Goal: Task Accomplishment & Management: Complete application form

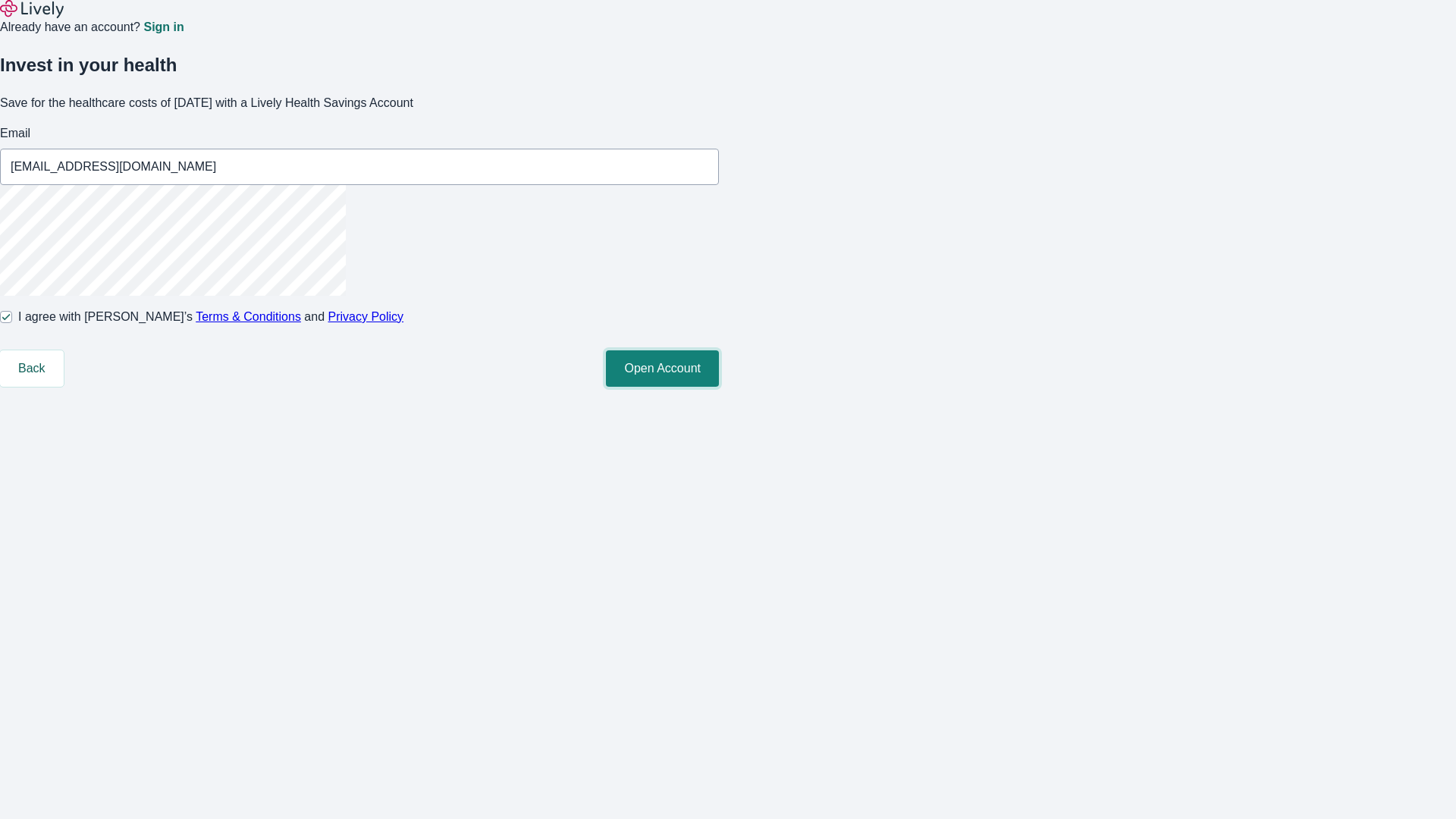
click at [719, 387] on button "Open Account" at bounding box center [662, 368] width 113 height 36
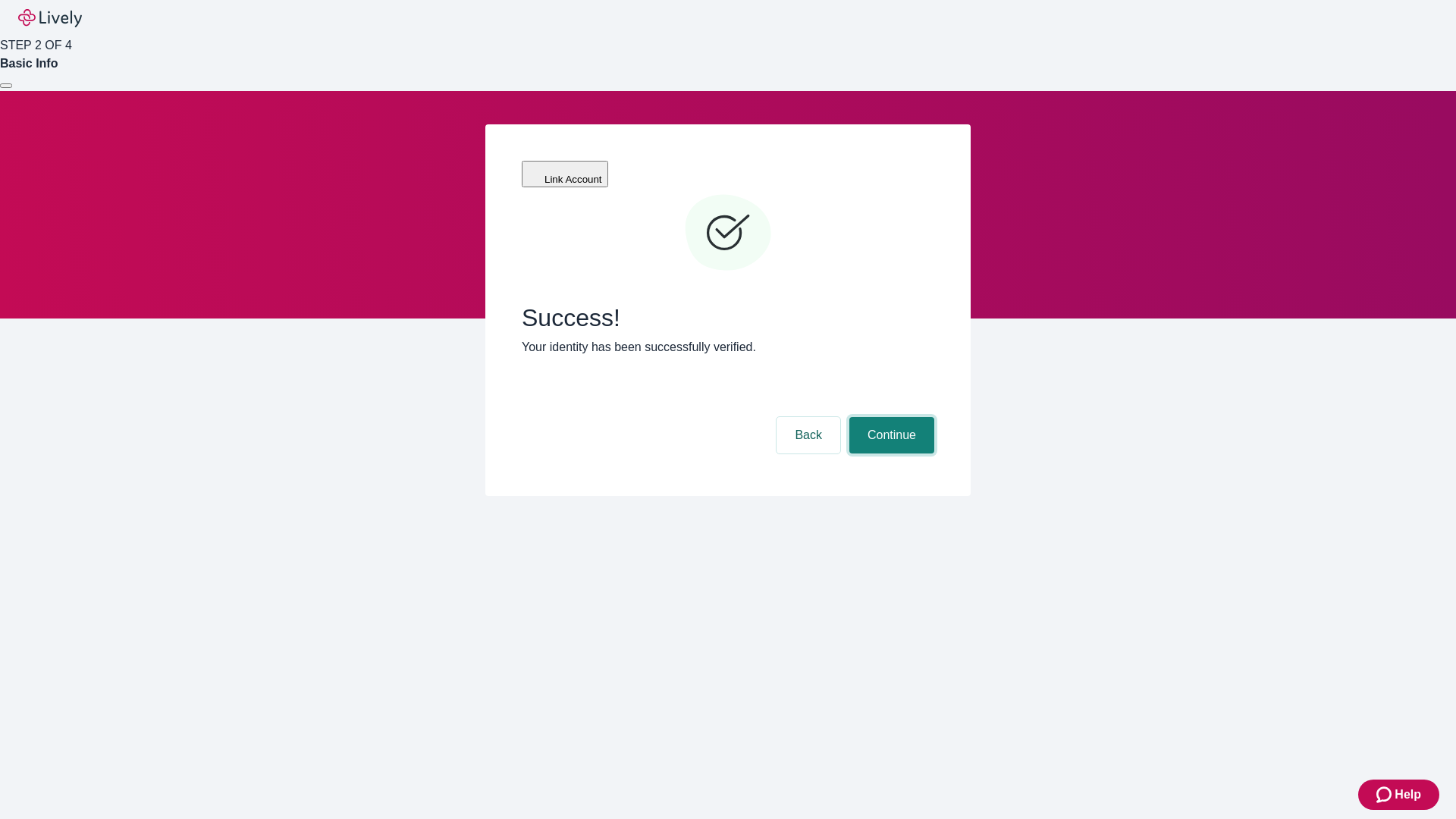
click at [890, 418] on button "Continue" at bounding box center [892, 435] width 85 height 36
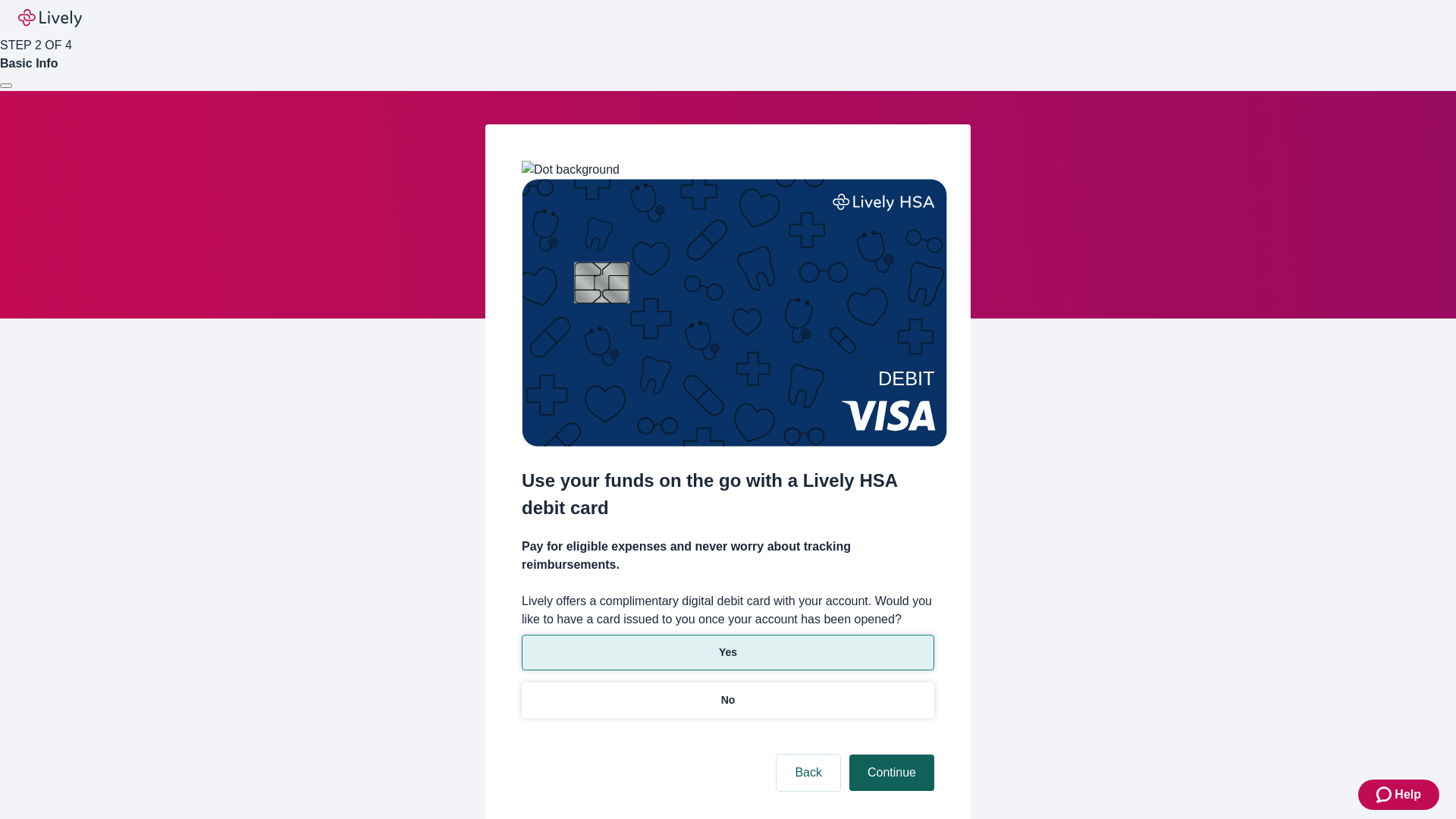
click at [728, 692] on p "No" at bounding box center [728, 700] width 15 height 16
click at [890, 754] on button "Continue" at bounding box center [892, 772] width 85 height 36
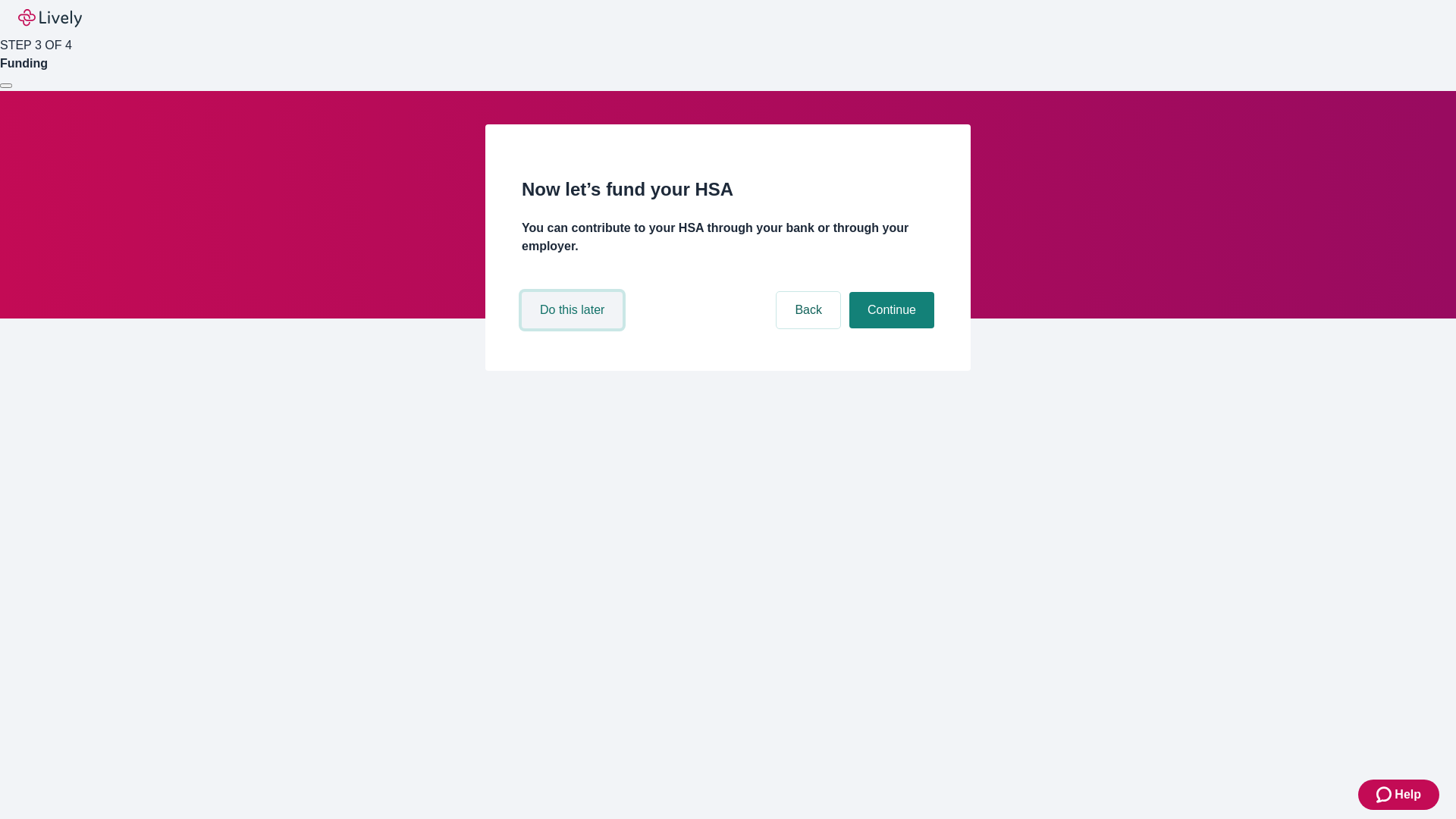
click at [574, 329] on button "Do this later" at bounding box center [572, 310] width 101 height 36
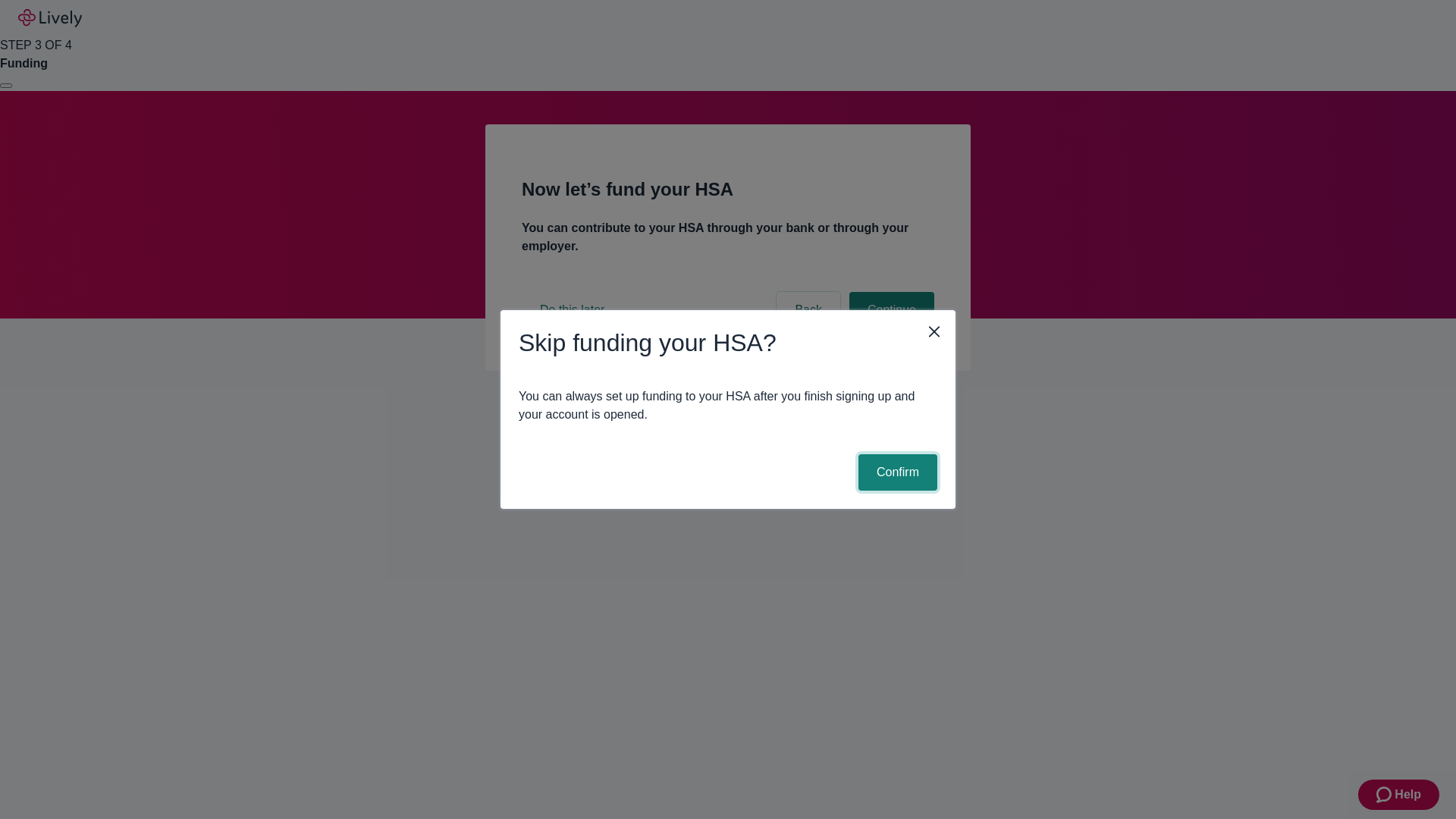
click at [896, 472] on button "Confirm" at bounding box center [898, 472] width 79 height 36
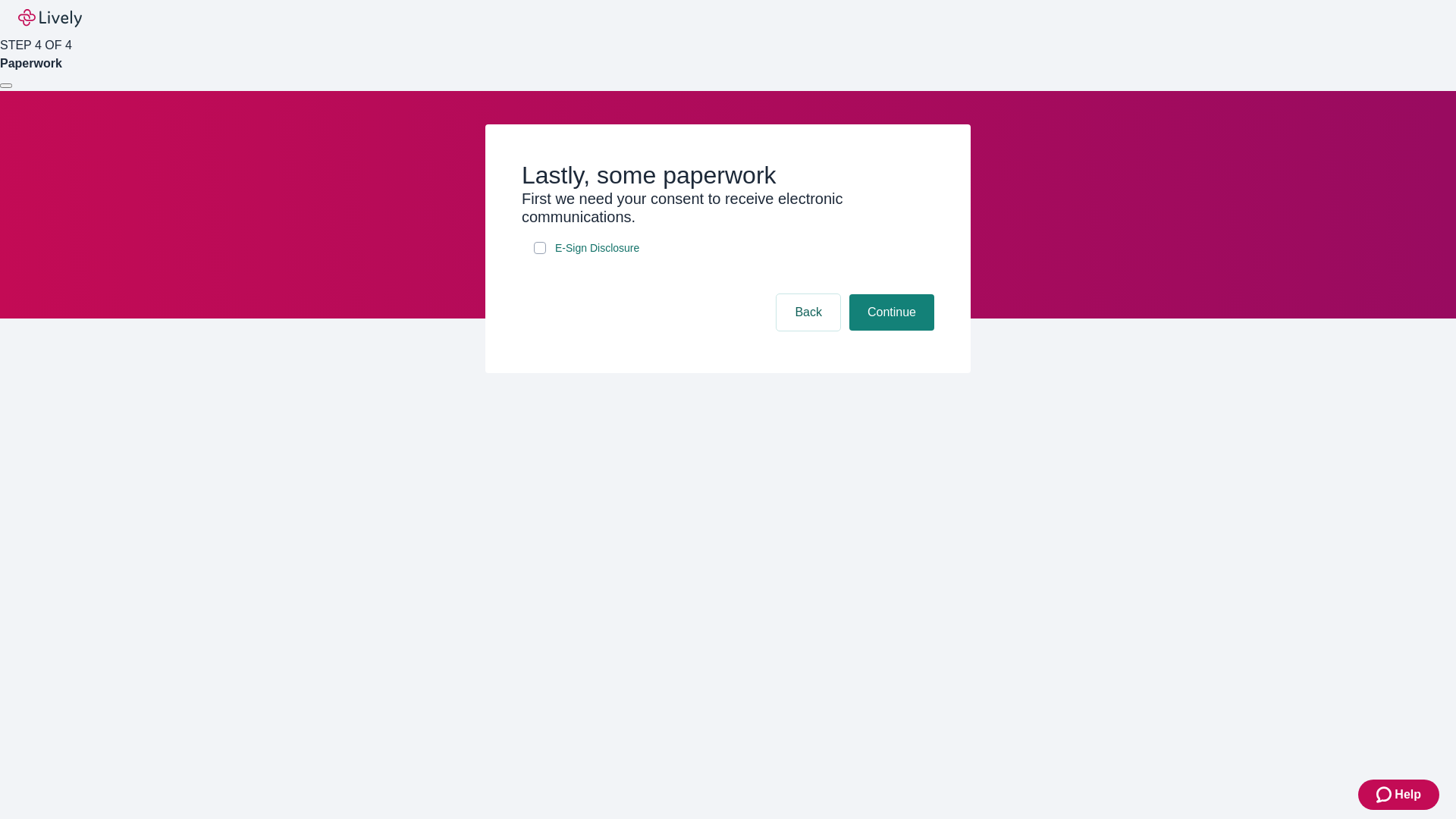
click at [540, 254] on input "E-Sign Disclosure" at bounding box center [539, 248] width 12 height 12
checkbox input "true"
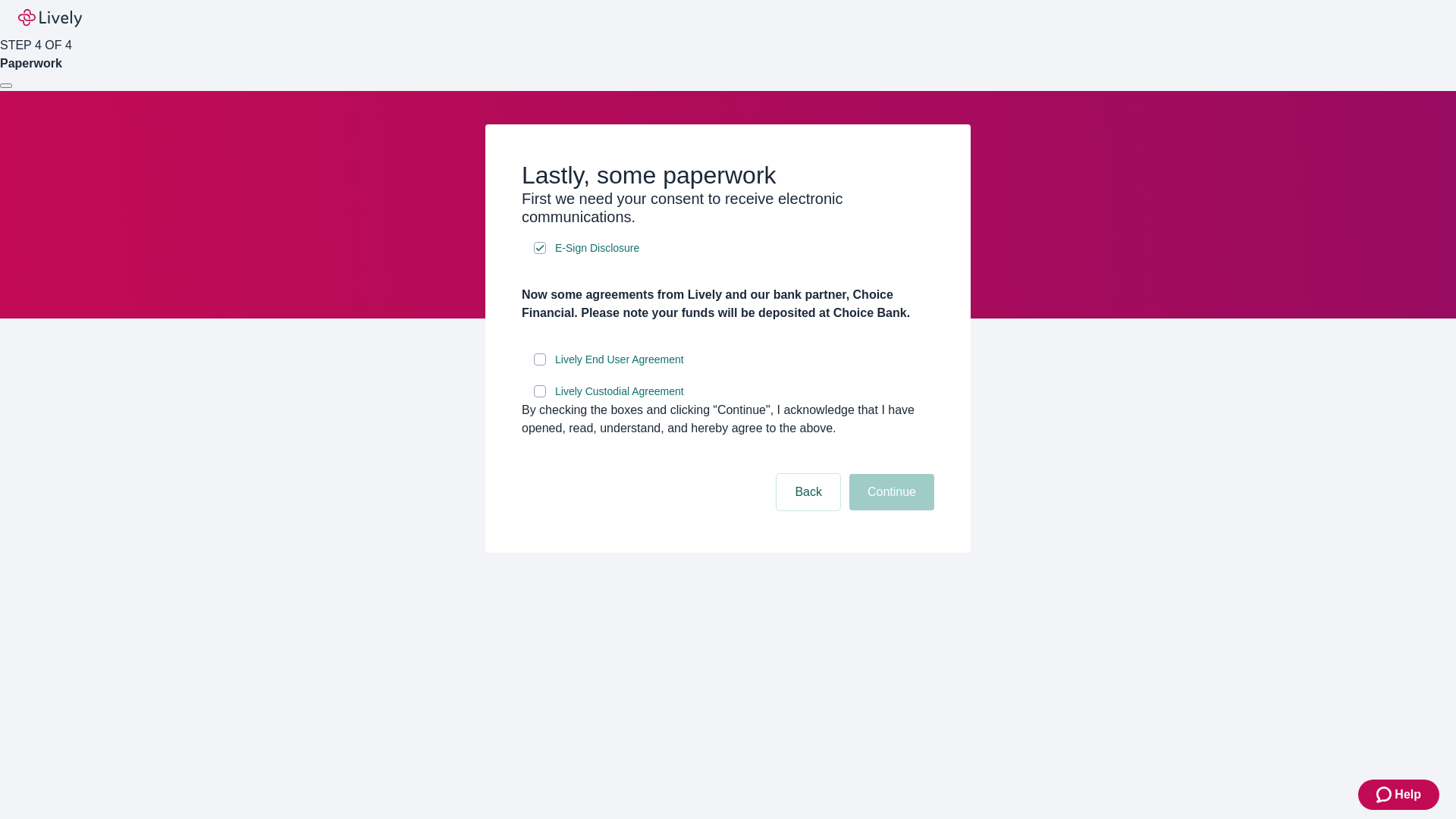
click at [540, 366] on input "Lively End User Agreement" at bounding box center [539, 359] width 12 height 12
checkbox input "true"
click at [540, 397] on input "Lively Custodial Agreement" at bounding box center [539, 391] width 12 height 12
checkbox input "true"
click at [890, 510] on button "Continue" at bounding box center [892, 492] width 85 height 36
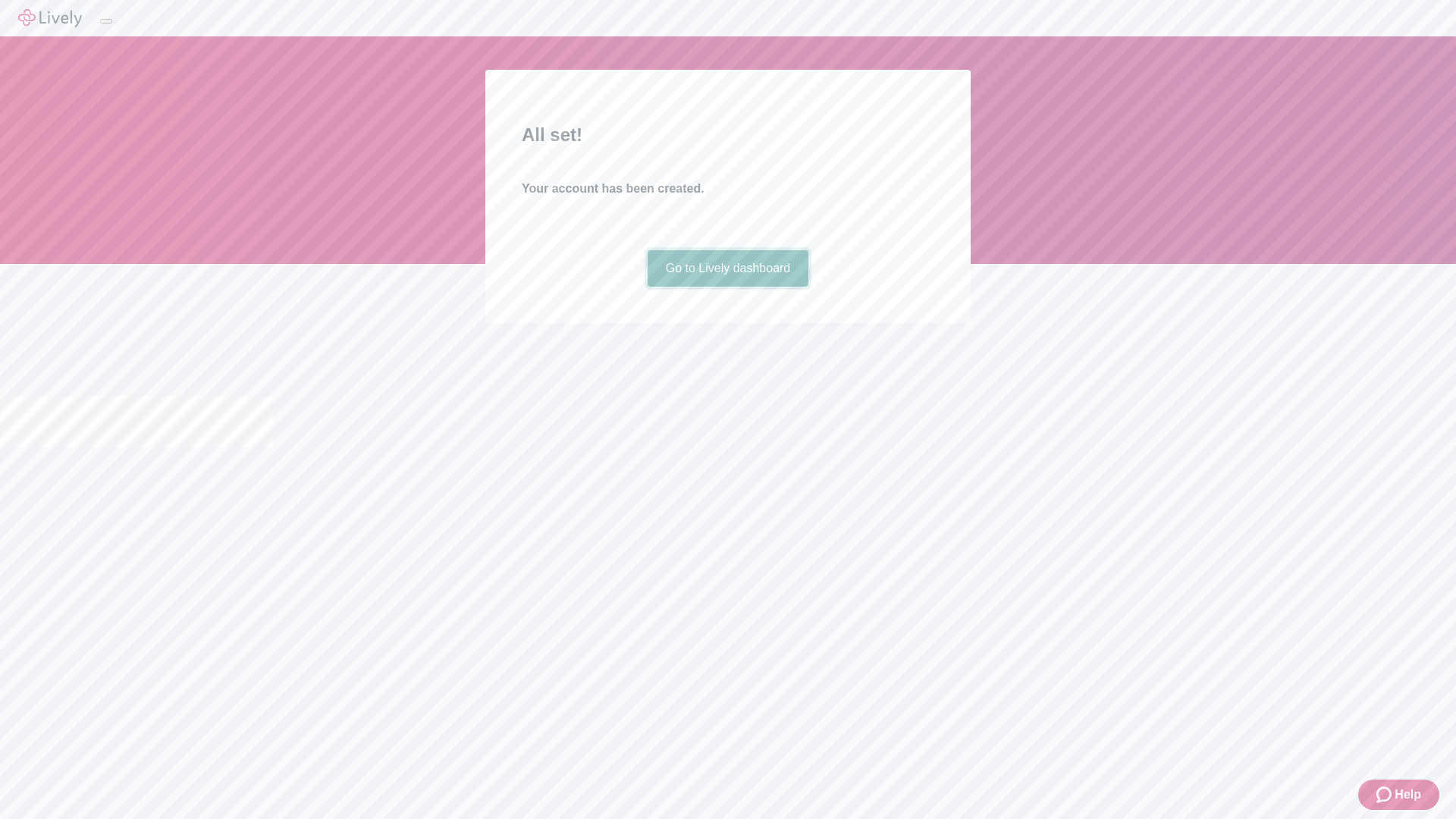
click at [728, 287] on link "Go to Lively dashboard" at bounding box center [728, 268] width 162 height 36
